Goal: Task Accomplishment & Management: Complete application form

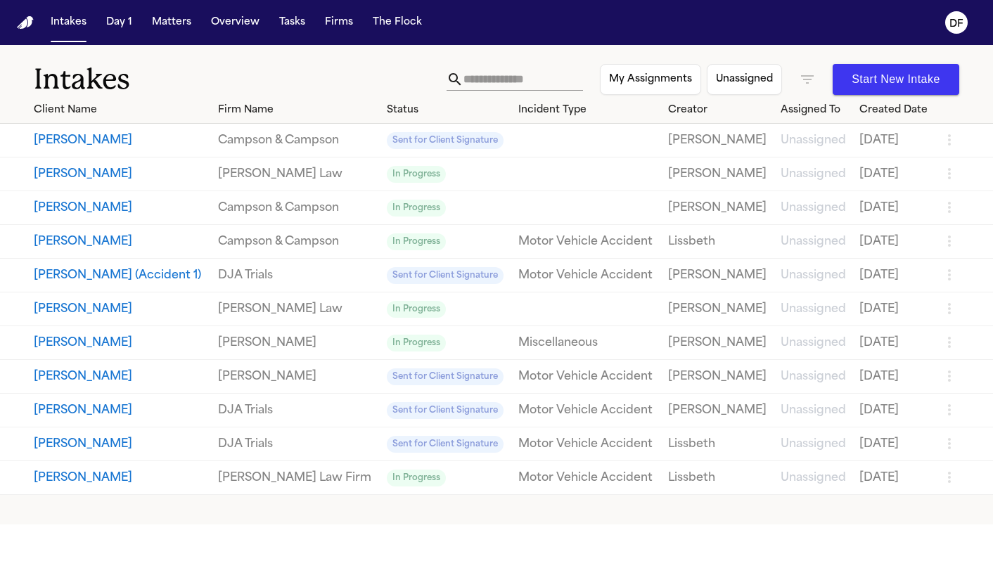
click at [872, 78] on button "Start New Intake" at bounding box center [896, 79] width 127 height 31
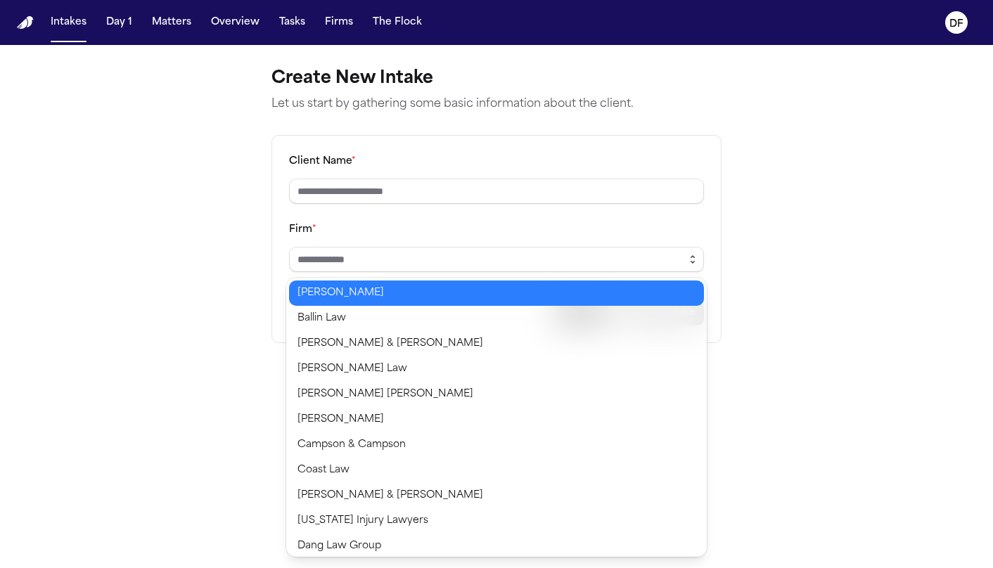
click at [695, 258] on icon "button" at bounding box center [692, 259] width 11 height 11
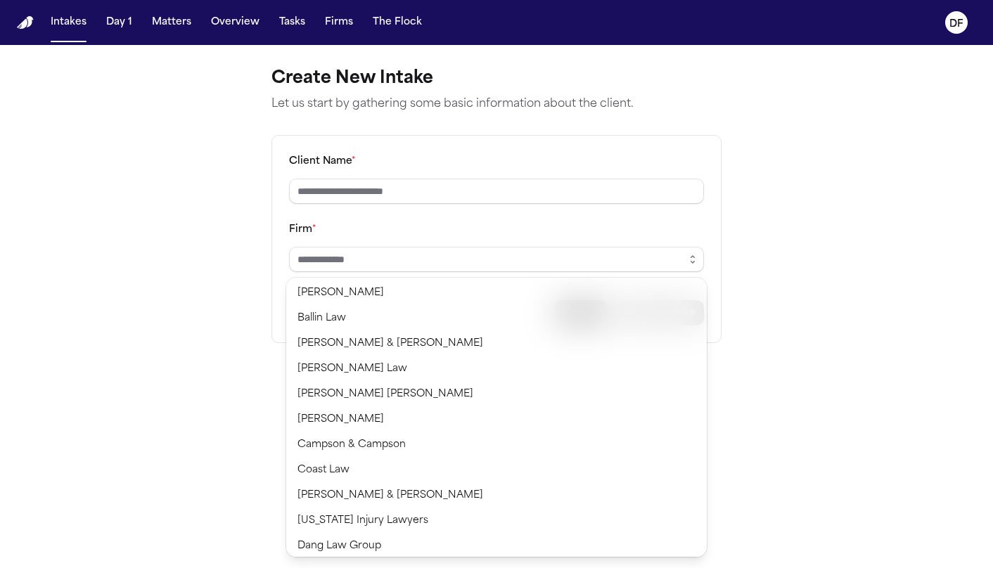
drag, startPoint x: 514, startPoint y: 136, endPoint x: 547, endPoint y: 111, distance: 42.2
click at [515, 134] on div "Create New Intake Let us start by gathering some basic information about the cl…" at bounding box center [496, 205] width 473 height 321
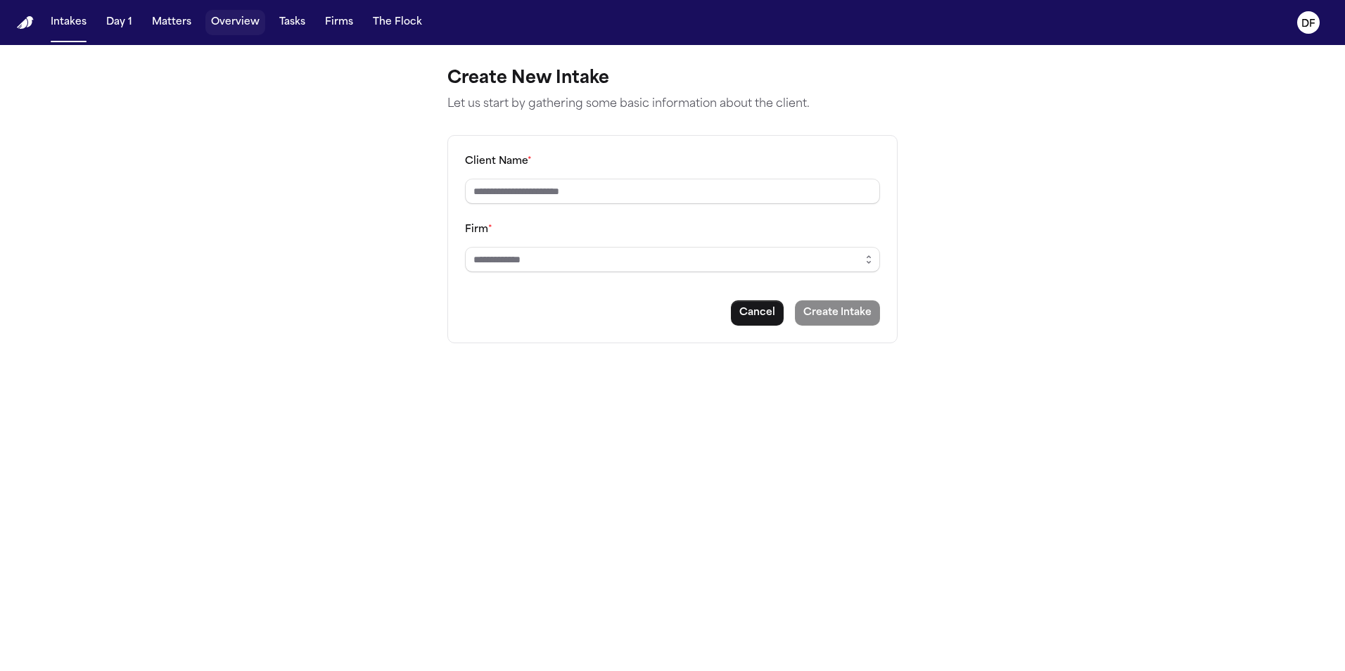
click at [224, 25] on button "Overview" at bounding box center [235, 22] width 60 height 25
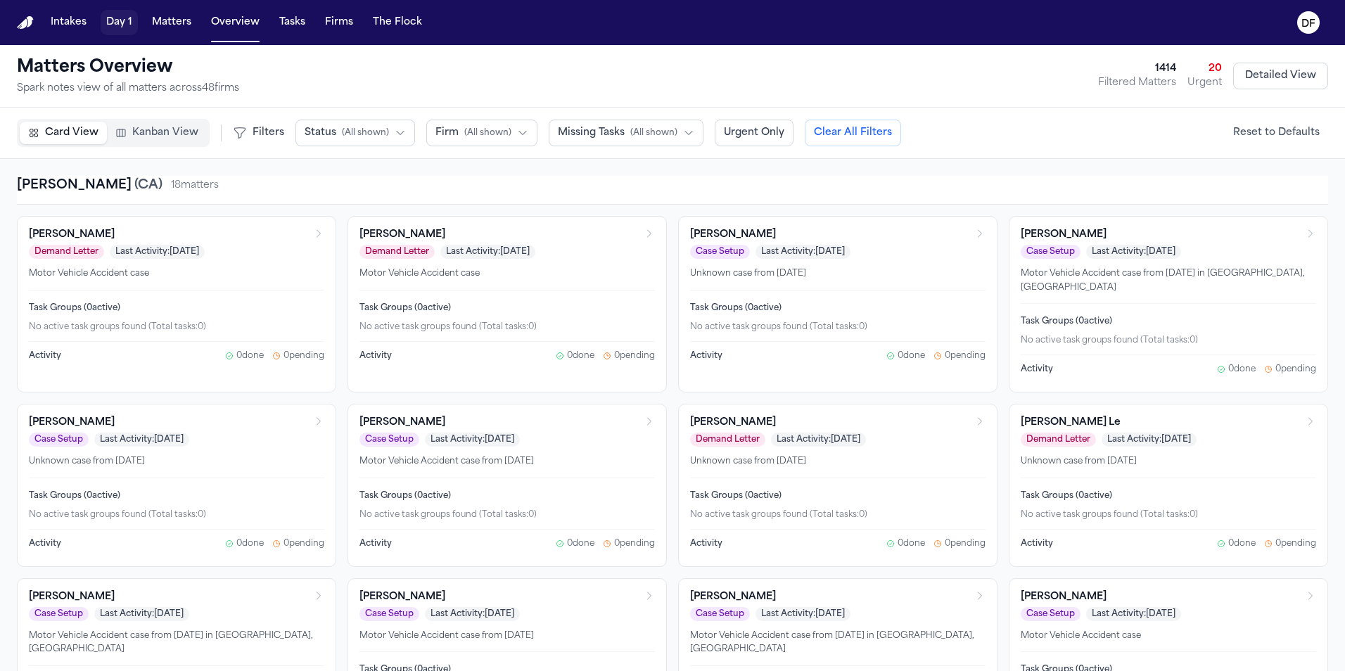
click at [108, 16] on button "Day 1" at bounding box center [119, 22] width 37 height 25
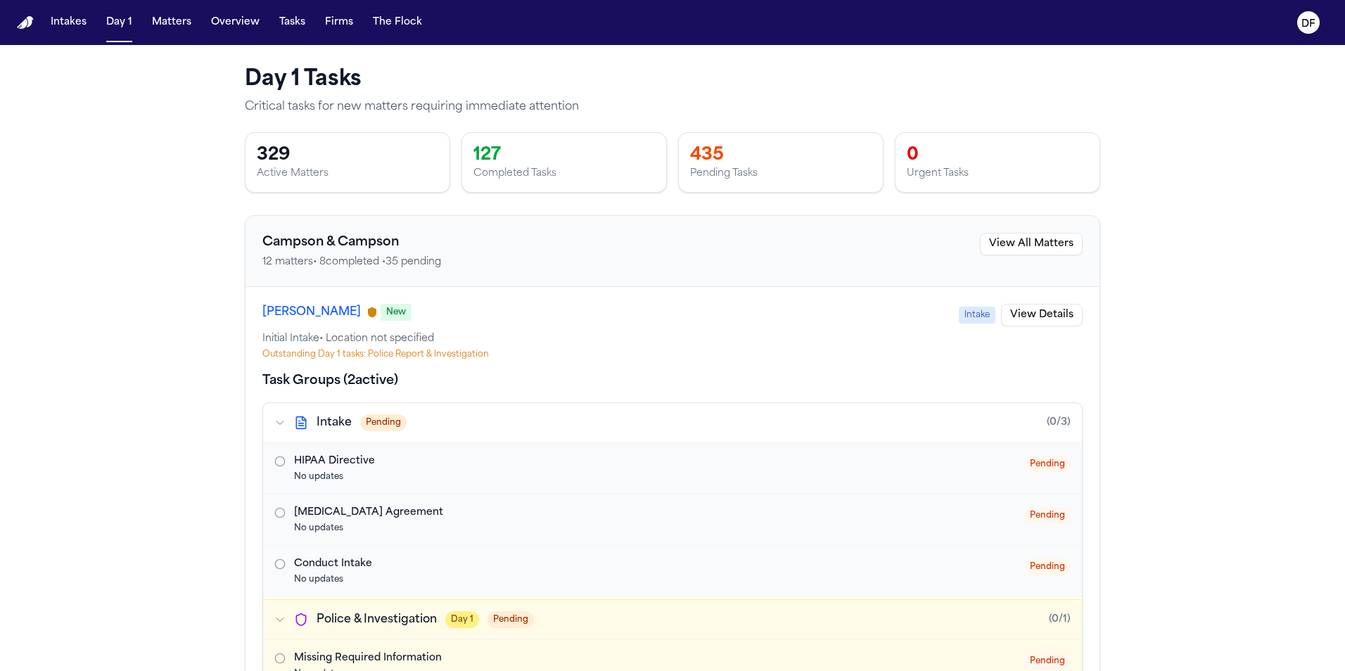
click at [274, 461] on icon "Open task: HIPAA Directive" at bounding box center [279, 461] width 11 height 11
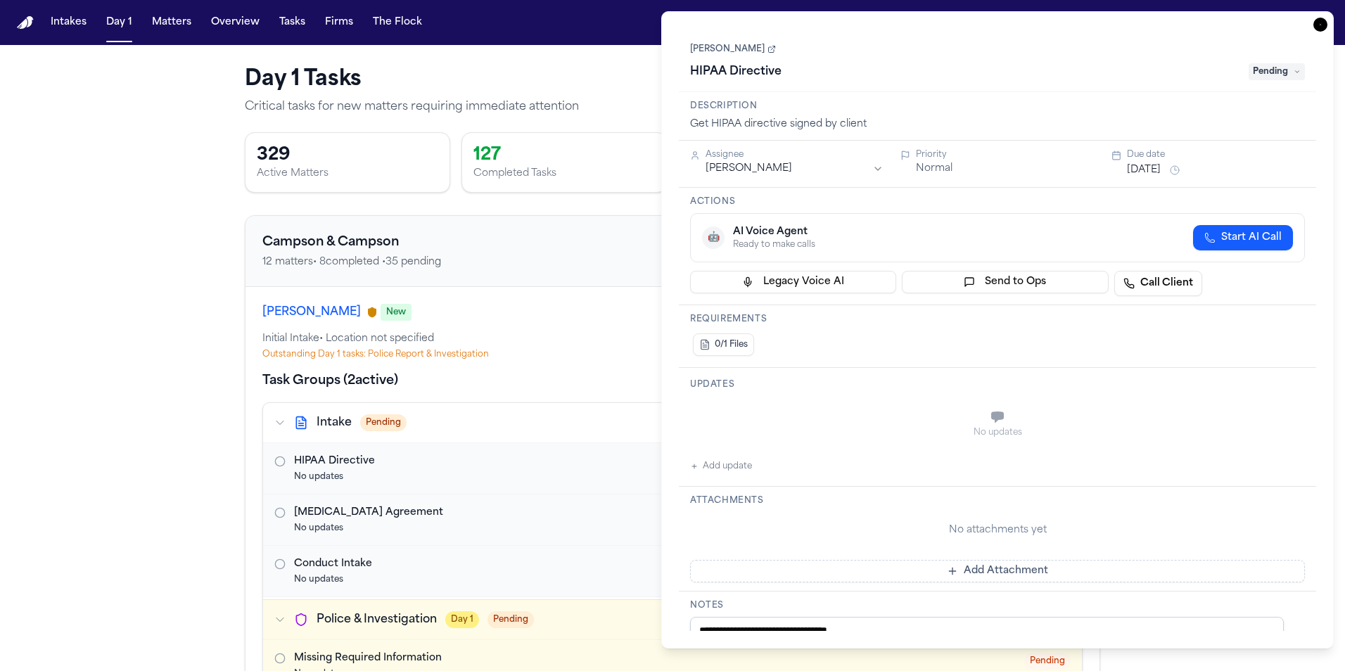
click at [979, 567] on button "Add Attachment" at bounding box center [997, 571] width 615 height 23
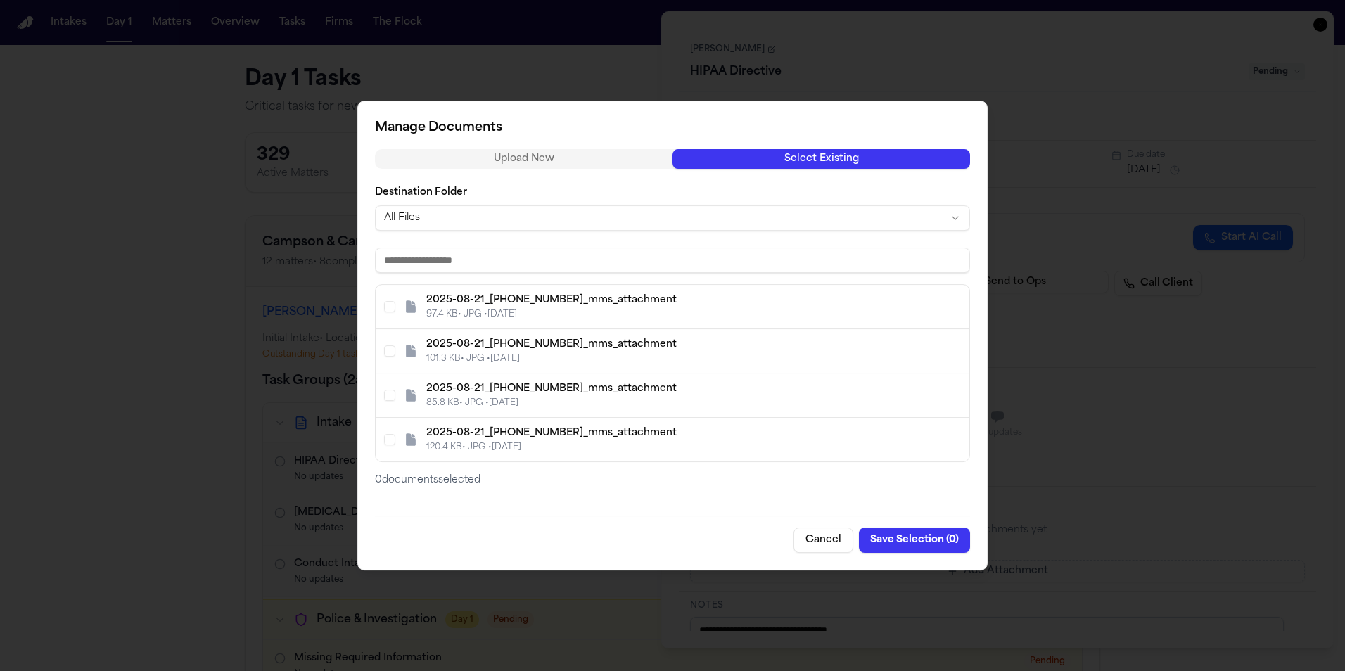
click at [774, 181] on div "Upload New Select Existing Destination Folder All Files 2025-08-21_[PHONE_NUMBE…" at bounding box center [672, 318] width 595 height 338
click at [837, 540] on button "Cancel" at bounding box center [823, 540] width 60 height 25
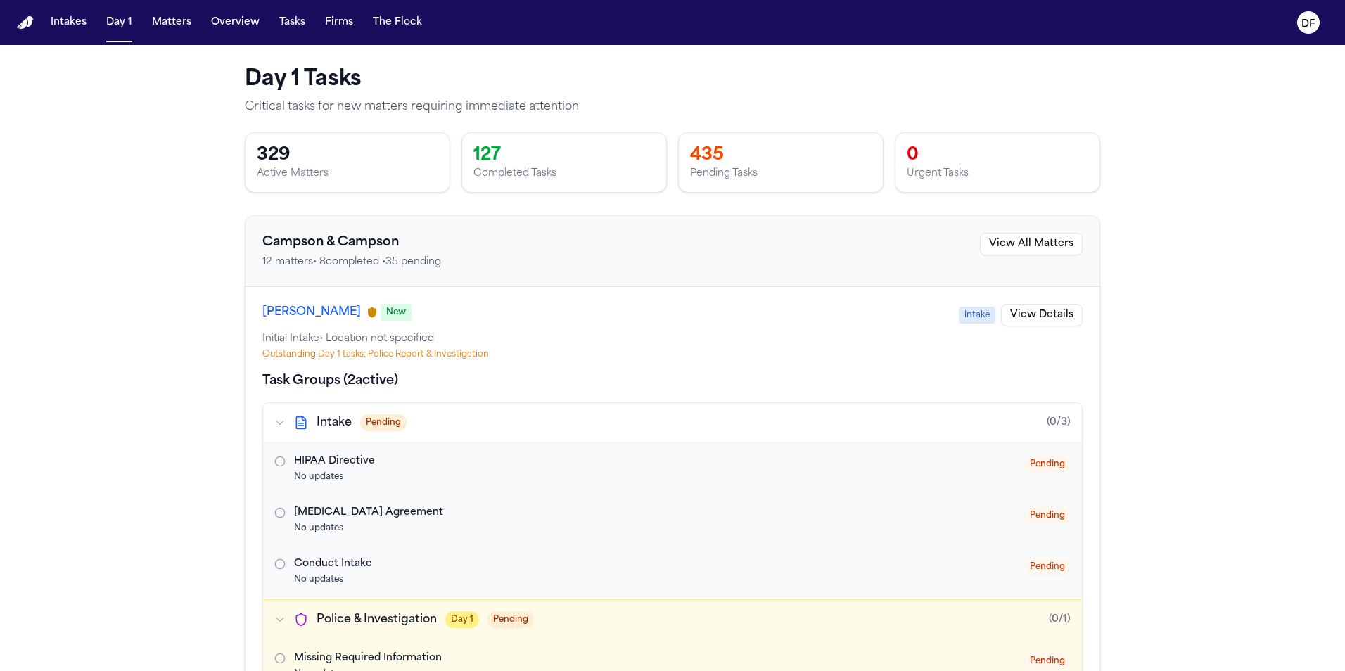
click at [619, 41] on nav "Intakes Day 1 Matters Overview Tasks Firms The Flock DF" at bounding box center [672, 22] width 1345 height 45
